Goal: Complete application form

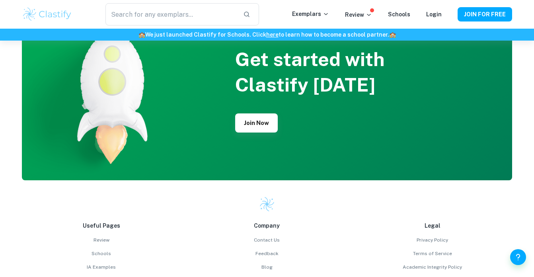
scroll to position [1924, 0]
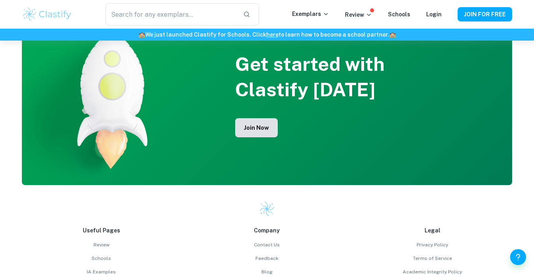
click at [260, 125] on button "Join Now" at bounding box center [256, 127] width 43 height 19
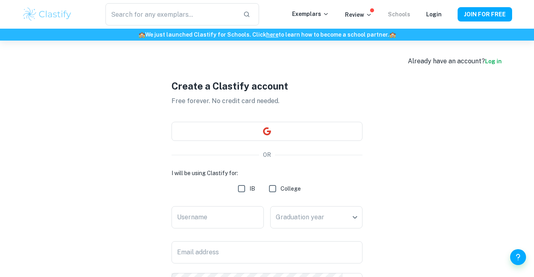
click at [398, 13] on link "Schools" at bounding box center [399, 14] width 22 height 6
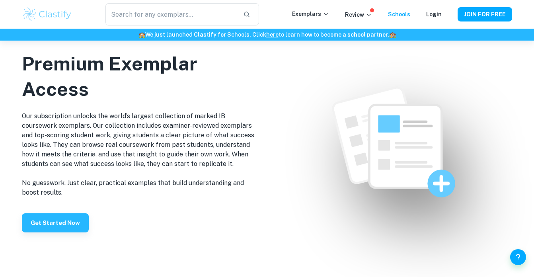
scroll to position [463, 0]
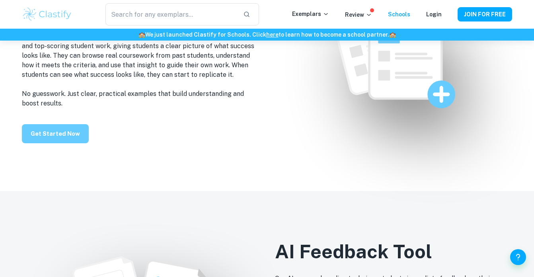
click at [60, 138] on button "Get Started Now" at bounding box center [55, 133] width 67 height 19
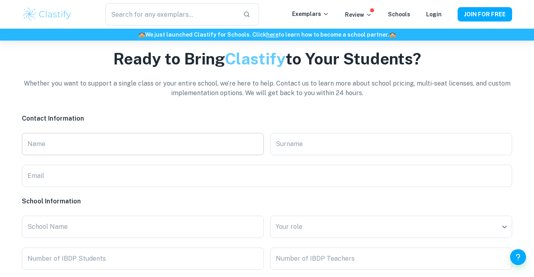
click at [114, 150] on input "Name" at bounding box center [143, 144] width 242 height 22
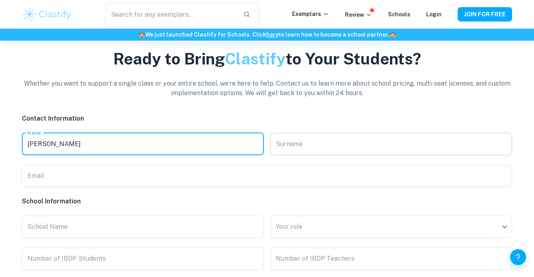
type input "[PERSON_NAME]"
click at [305, 143] on input "Surname" at bounding box center [391, 144] width 242 height 22
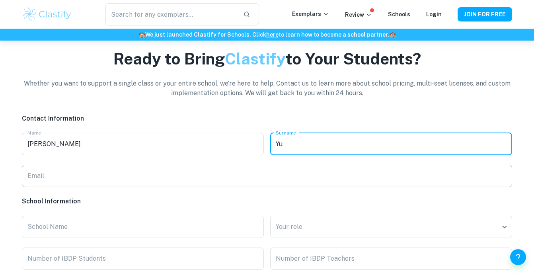
type input "Yu"
click at [168, 176] on input "Email" at bounding box center [267, 176] width 491 height 22
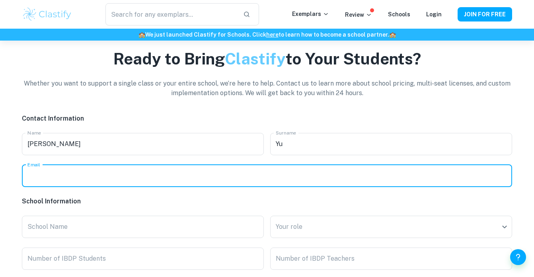
type input "m"
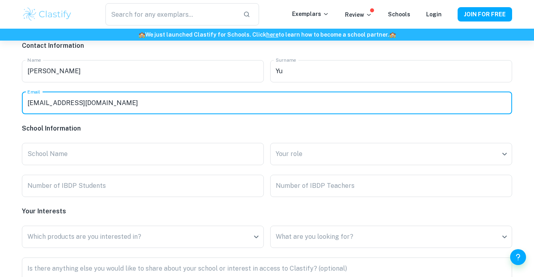
scroll to position [1854, 0]
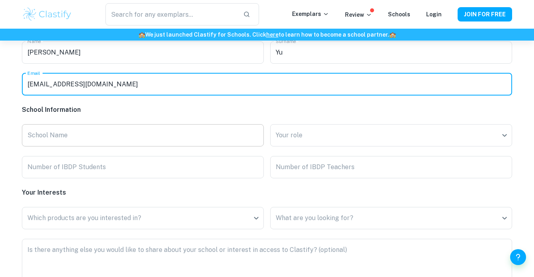
type input "[EMAIL_ADDRESS][DOMAIN_NAME]"
click at [131, 140] on input "School Name" at bounding box center [143, 135] width 242 height 22
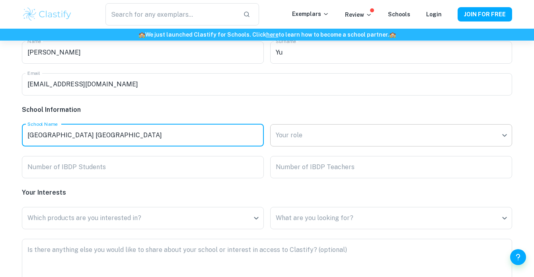
type input "[GEOGRAPHIC_DATA] [GEOGRAPHIC_DATA]"
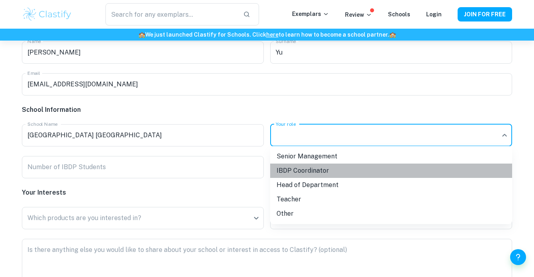
click at [302, 170] on li "IBDP Coordinator" at bounding box center [391, 171] width 242 height 14
type input "IBDP Coordinator"
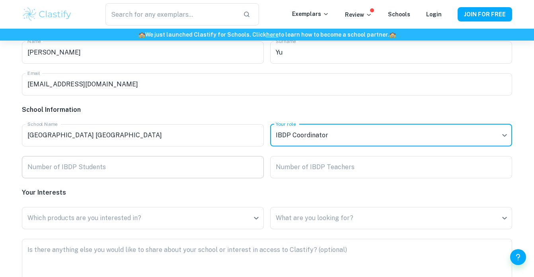
click at [191, 165] on input "Number of IBDP Students" at bounding box center [143, 167] width 242 height 22
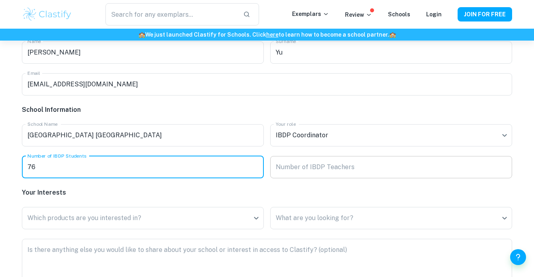
type input "76"
click at [332, 174] on input "Number of IBDP Teachers" at bounding box center [391, 167] width 242 height 22
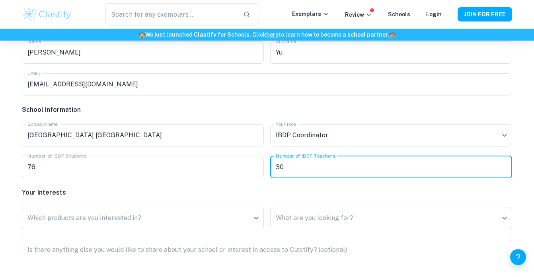
type input "30"
click at [260, 194] on h6 "Your Interests" at bounding box center [267, 193] width 491 height 10
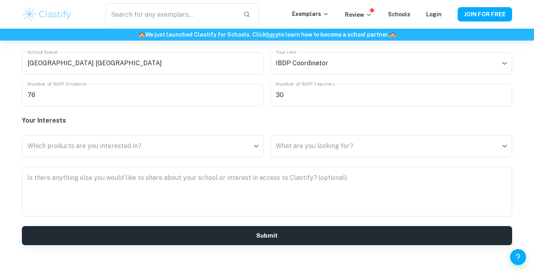
scroll to position [1946, 0]
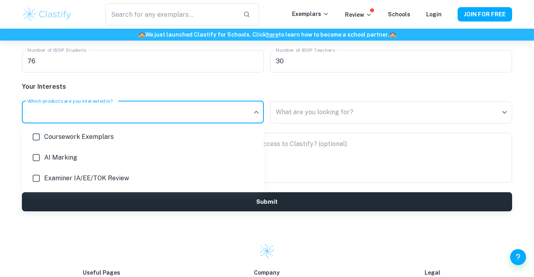
scroll to position [1959, 0]
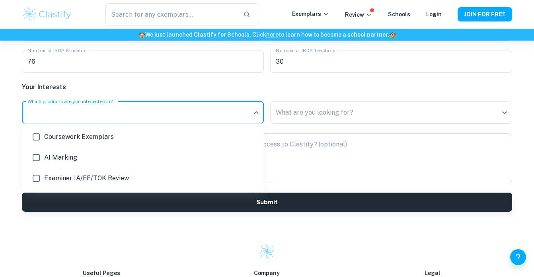
click at [37, 177] on input "checkbox" at bounding box center [36, 178] width 16 height 16
checkbox input "true"
type input "review"
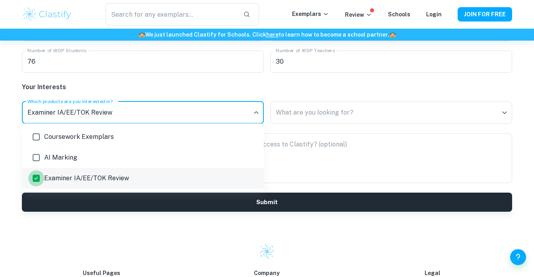
click at [37, 178] on input "checkbox" at bounding box center [36, 178] width 16 height 16
checkbox input "false"
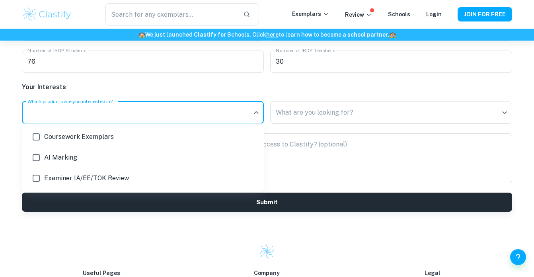
click at [38, 136] on input "checkbox" at bounding box center [36, 137] width 16 height 16
checkbox input "true"
type input "exemplars"
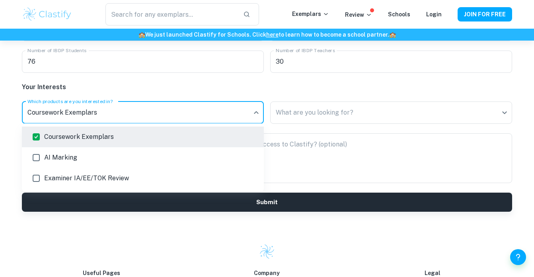
click at [190, 90] on div at bounding box center [267, 138] width 534 height 277
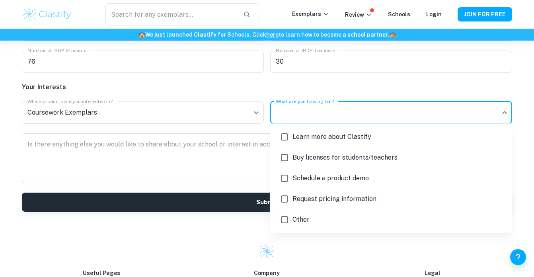
click at [302, 197] on span "Request pricing information" at bounding box center [399, 199] width 213 height 10
type input "pricing"
checkbox input "true"
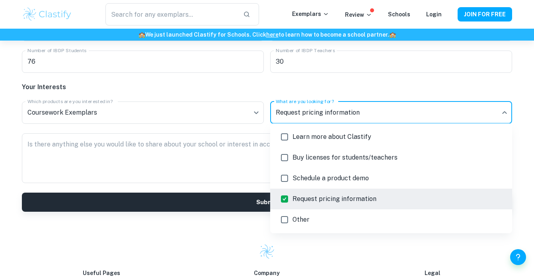
click at [238, 164] on div at bounding box center [267, 138] width 534 height 277
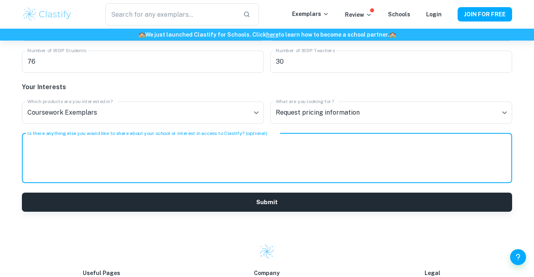
click at [216, 154] on textarea "Is there anything else you would like to share about your school or interest in…" at bounding box center [266, 158] width 479 height 37
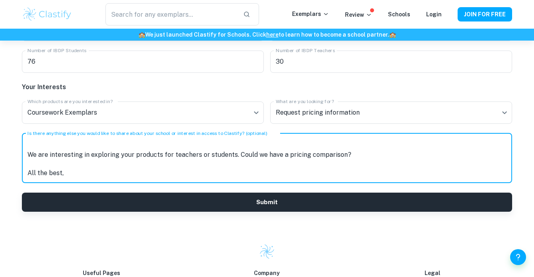
scroll to position [17, 0]
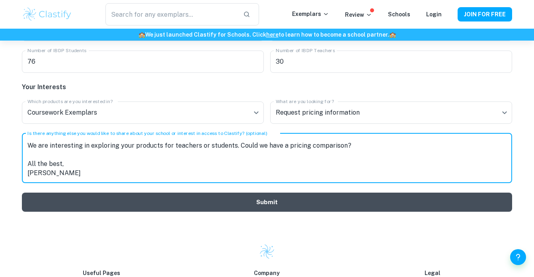
type textarea "Dear Clastify, We are interesting in exploring your products for teachers or st…"
click at [184, 196] on button "Submit" at bounding box center [267, 202] width 491 height 19
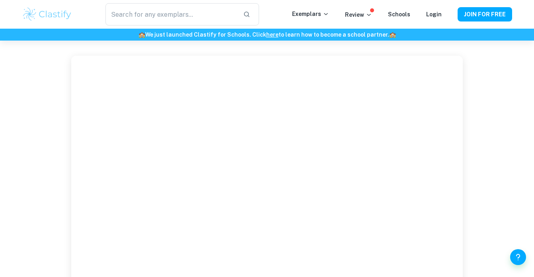
scroll to position [1814, 0]
